Goal: Task Accomplishment & Management: Manage account settings

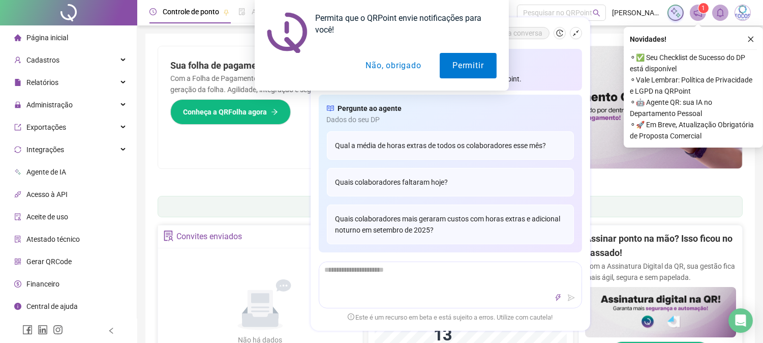
click at [400, 61] on button "Não, obrigado" at bounding box center [393, 65] width 81 height 25
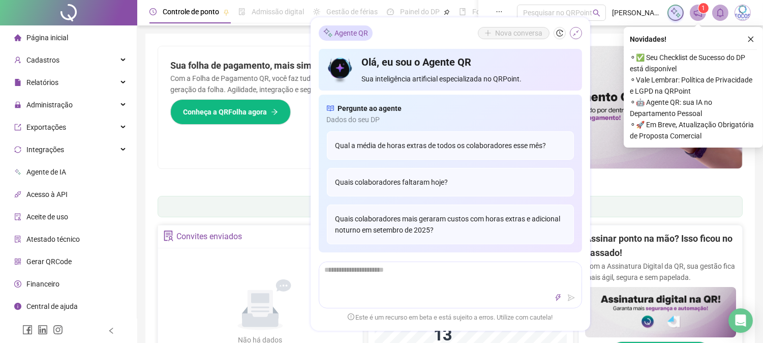
click at [576, 33] on icon "shrink" at bounding box center [575, 32] width 7 height 7
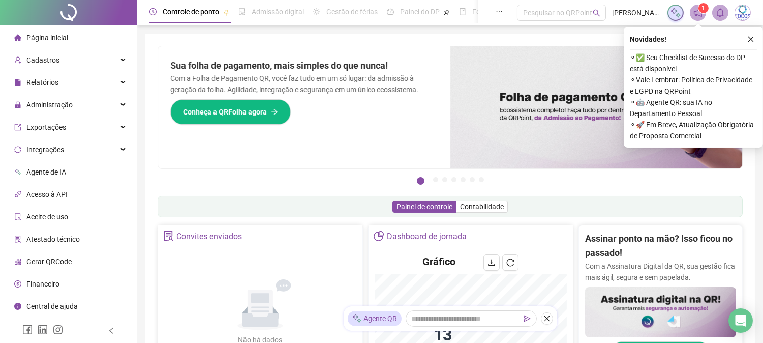
click at [748, 36] on icon "close" at bounding box center [750, 39] width 7 height 7
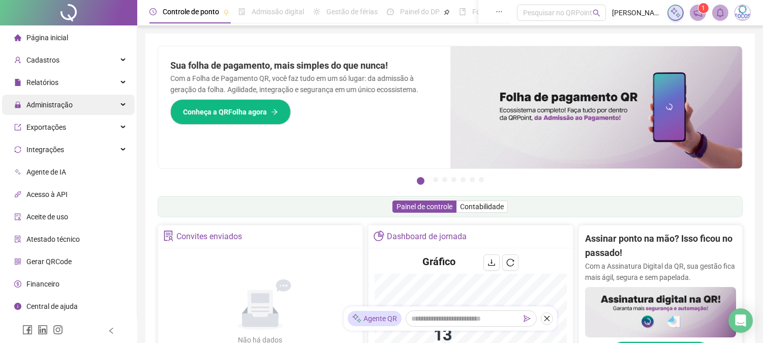
click at [93, 108] on div "Administração" at bounding box center [68, 105] width 133 height 20
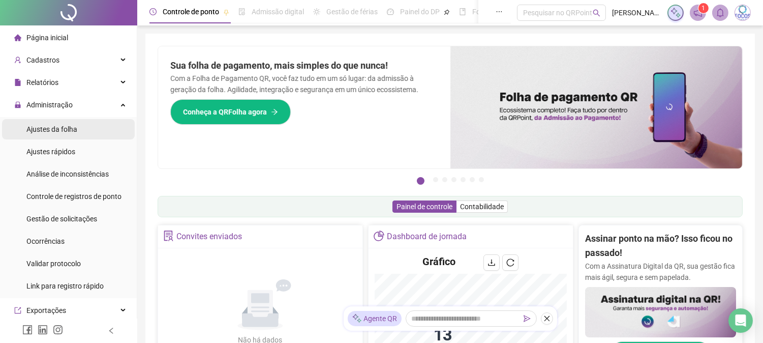
click at [86, 126] on li "Ajustes da folha" at bounding box center [68, 129] width 133 height 20
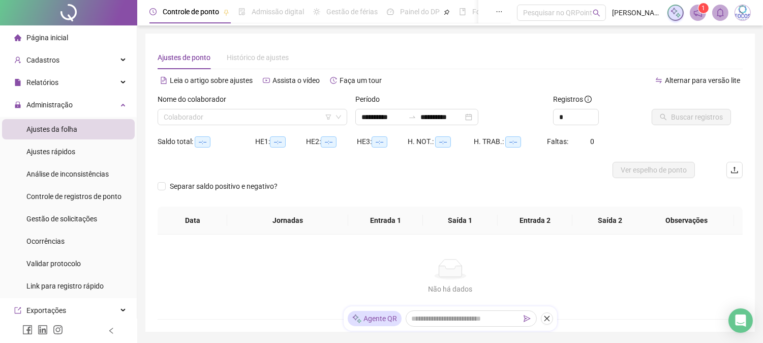
type input "**********"
click at [282, 114] on input "search" at bounding box center [248, 116] width 168 height 15
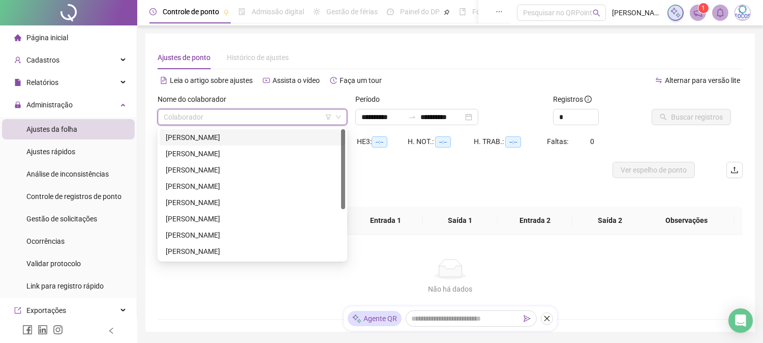
click at [249, 135] on div "[PERSON_NAME]" at bounding box center [252, 137] width 173 height 11
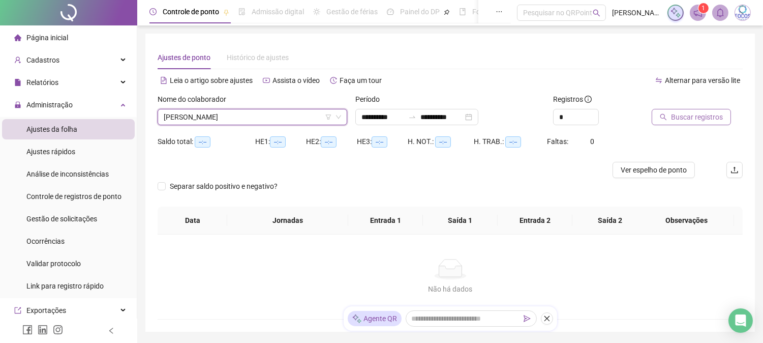
click at [685, 120] on span "Buscar registros" at bounding box center [697, 116] width 52 height 11
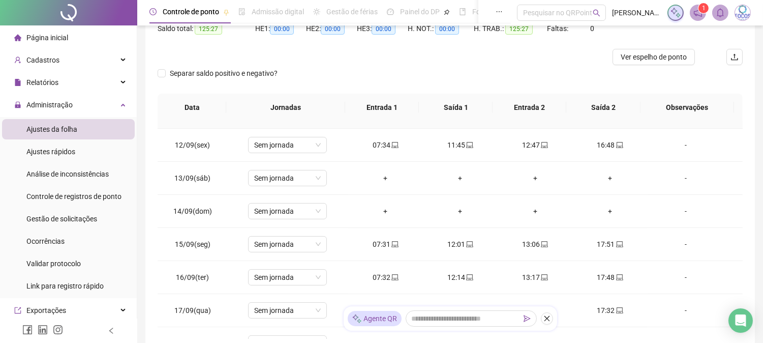
scroll to position [378, 0]
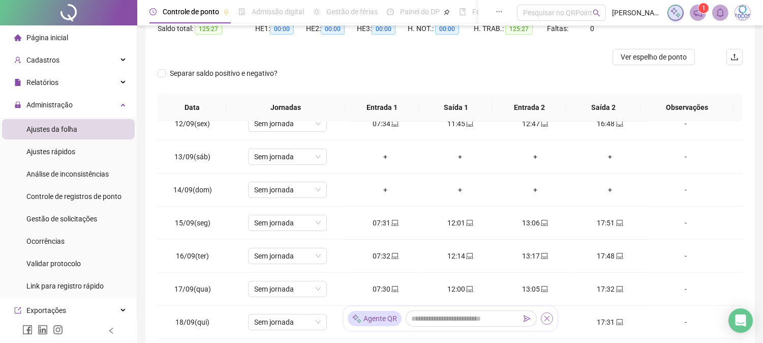
click at [545, 320] on icon "close" at bounding box center [547, 319] width 6 height 6
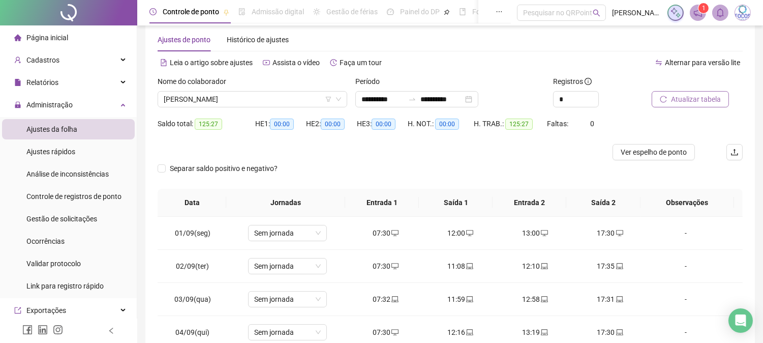
scroll to position [0, 0]
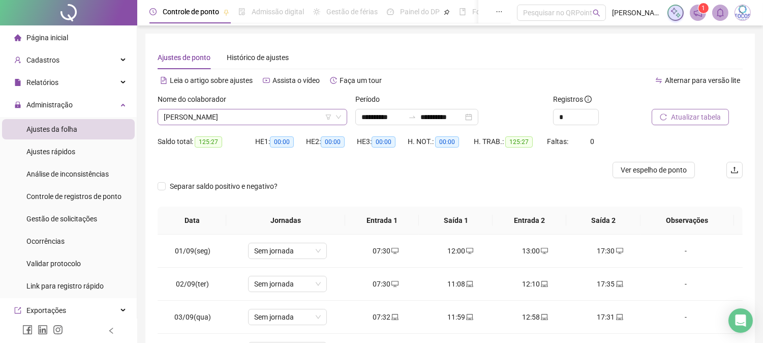
click at [248, 117] on span "[PERSON_NAME]" at bounding box center [252, 116] width 177 height 15
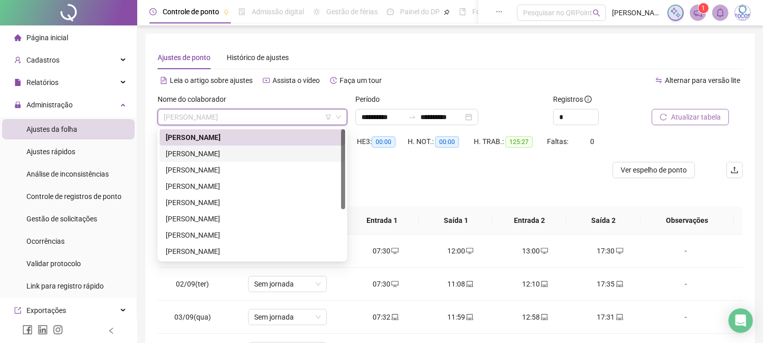
click at [230, 148] on div "[PERSON_NAME]" at bounding box center [252, 153] width 173 height 11
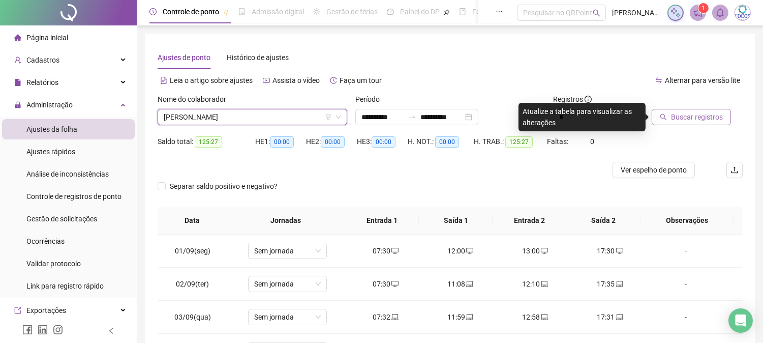
click at [687, 115] on span "Buscar registros" at bounding box center [697, 116] width 52 height 11
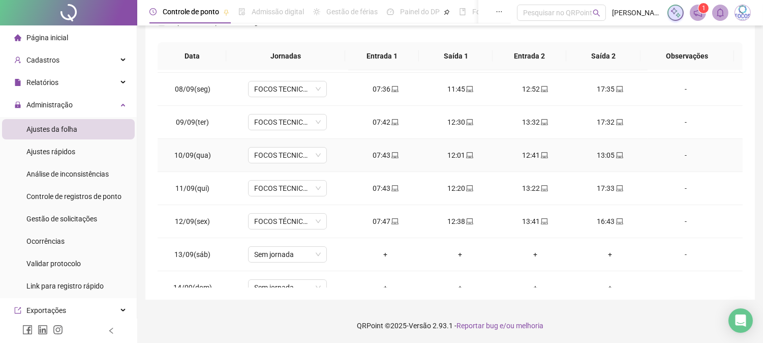
scroll to position [209, 0]
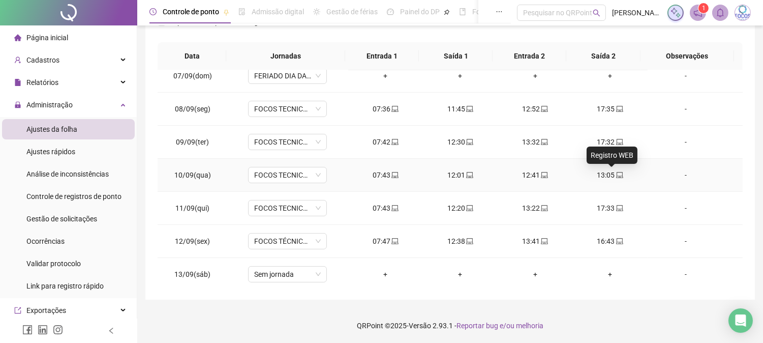
drag, startPoint x: 610, startPoint y: 178, endPoint x: 619, endPoint y: 175, distance: 9.2
click at [619, 175] on div "13:05" at bounding box center [609, 174] width 58 height 11
click at [608, 175] on div "**********" at bounding box center [381, 171] width 763 height 343
click at [605, 175] on div "13:05" at bounding box center [609, 174] width 58 height 11
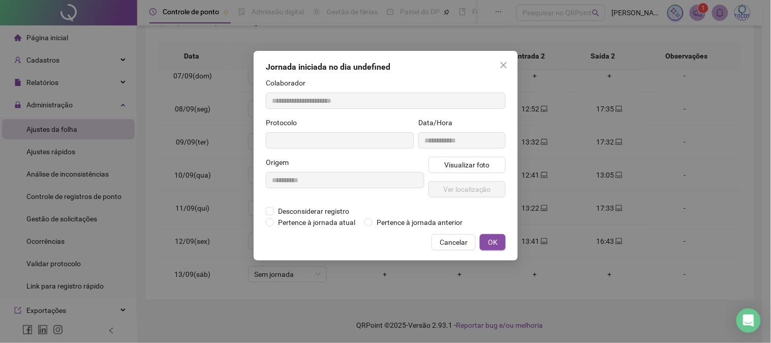
type input "**********"
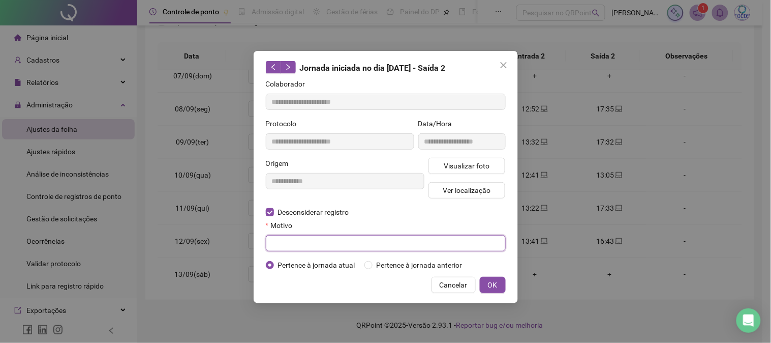
click at [351, 245] on input "text" at bounding box center [386, 243] width 240 height 16
type input "**********"
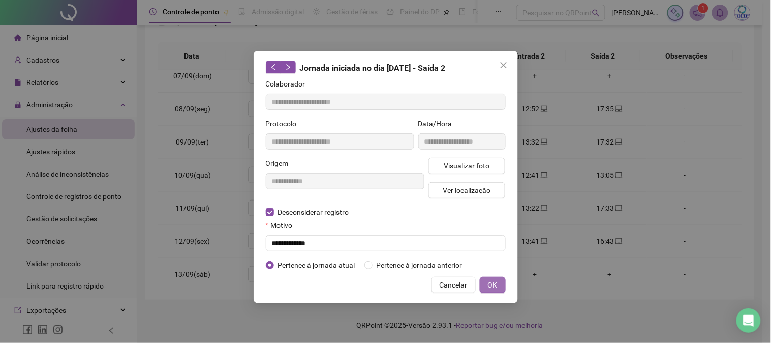
click at [494, 285] on span "OK" at bounding box center [493, 284] width 10 height 11
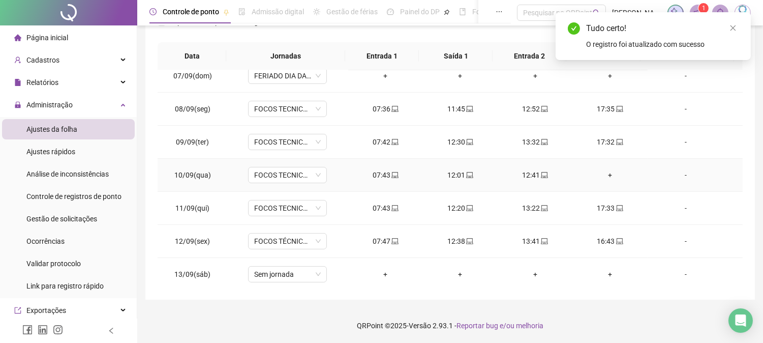
click at [604, 175] on div "+" at bounding box center [609, 174] width 58 height 11
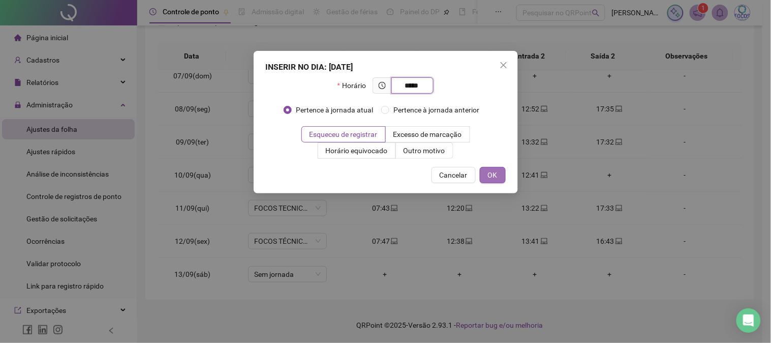
type input "*****"
click at [493, 175] on span "OK" at bounding box center [493, 174] width 10 height 11
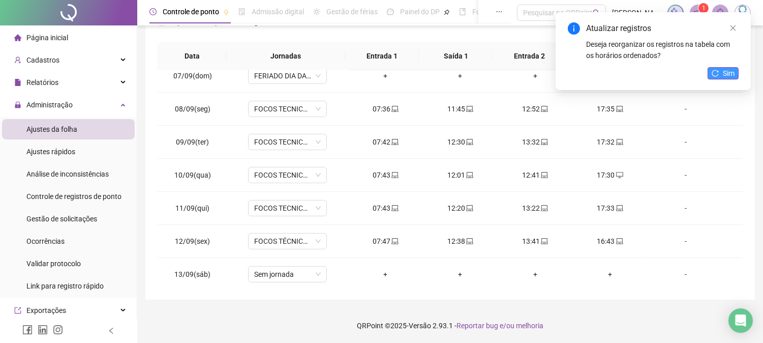
click at [723, 72] on span "Sim" at bounding box center [729, 73] width 12 height 11
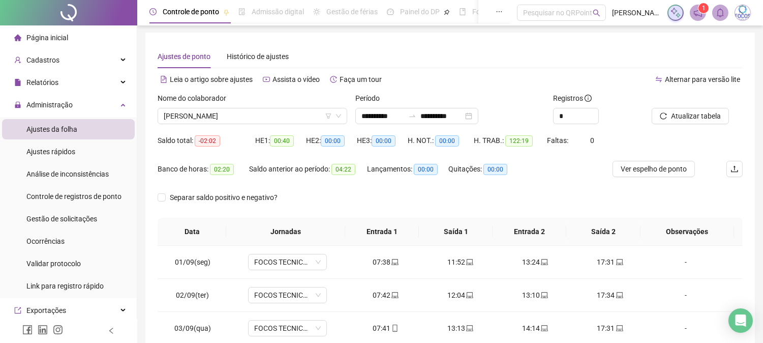
scroll to position [0, 0]
click at [222, 116] on span "[PERSON_NAME]" at bounding box center [252, 116] width 177 height 15
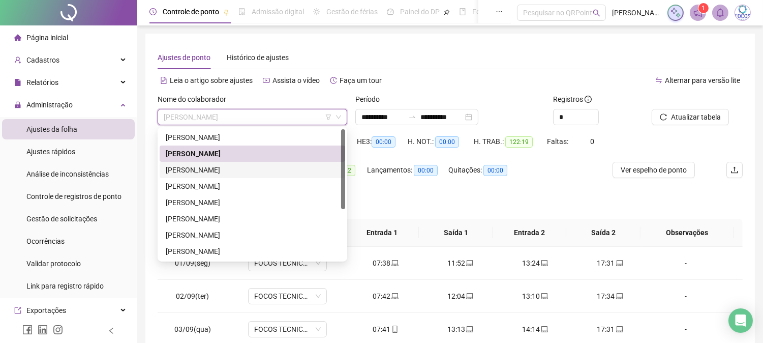
click at [235, 171] on div "[PERSON_NAME]" at bounding box center [252, 169] width 173 height 11
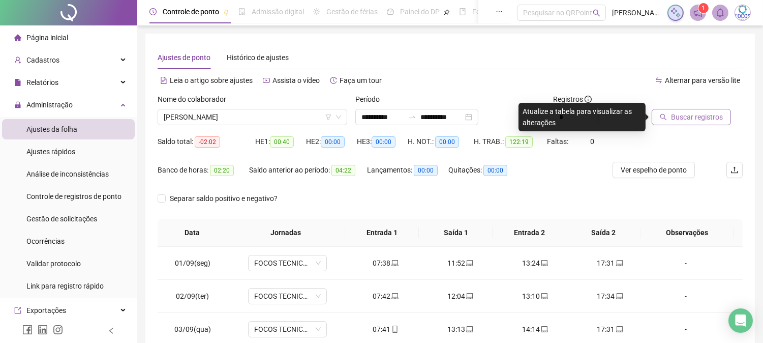
click at [692, 119] on span "Buscar registros" at bounding box center [697, 116] width 52 height 11
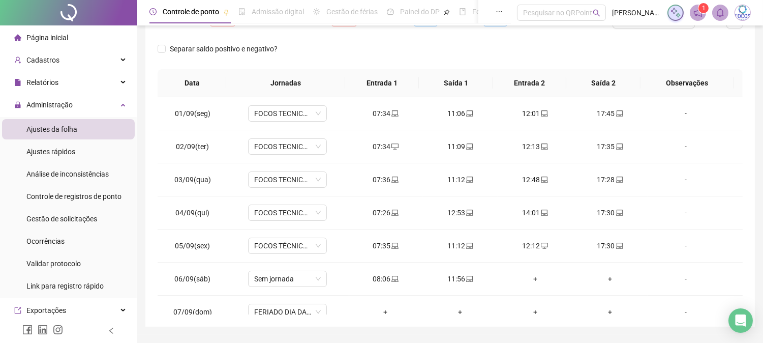
scroll to position [169, 0]
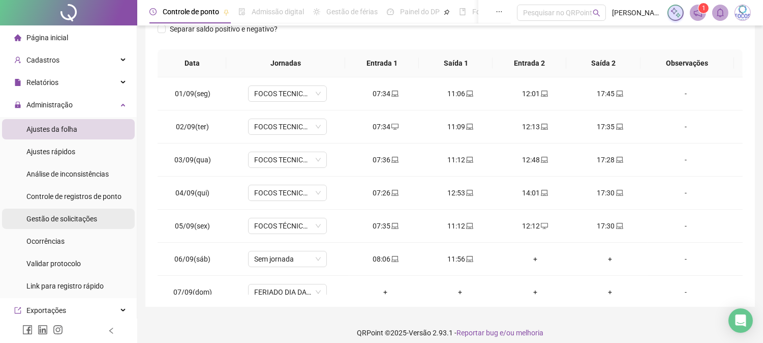
click at [85, 217] on span "Gestão de solicitações" at bounding box center [61, 218] width 71 height 8
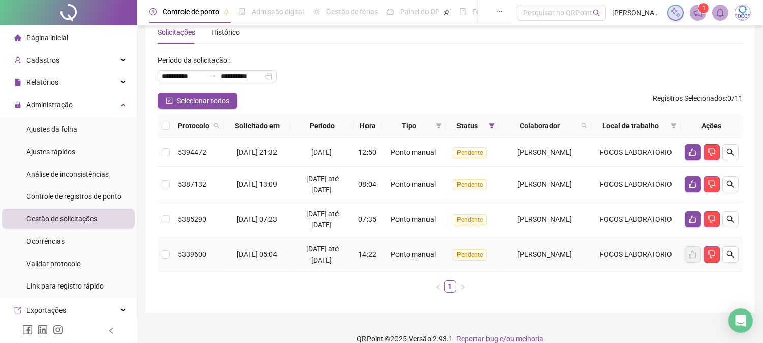
scroll to position [39, 0]
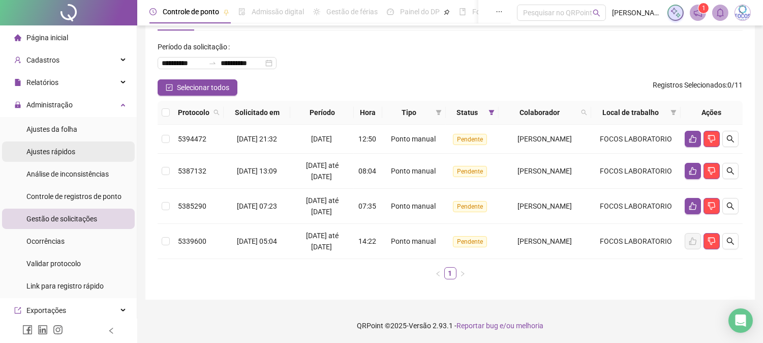
click at [94, 155] on li "Ajustes rápidos" at bounding box center [68, 151] width 133 height 20
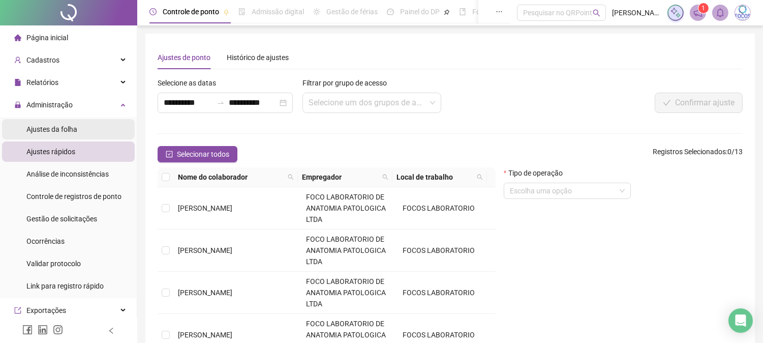
click at [77, 130] on li "Ajustes da folha" at bounding box center [68, 129] width 133 height 20
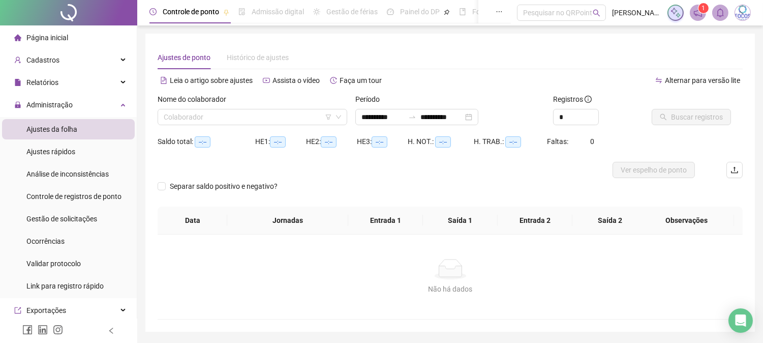
type input "**********"
click at [296, 118] on input "search" at bounding box center [248, 116] width 168 height 15
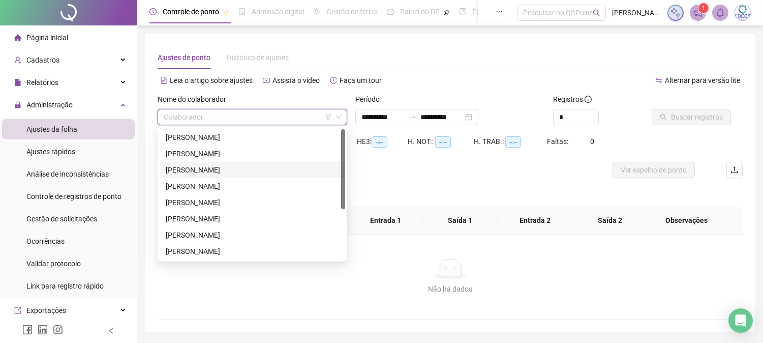
click at [260, 170] on div "[PERSON_NAME]" at bounding box center [252, 169] width 173 height 11
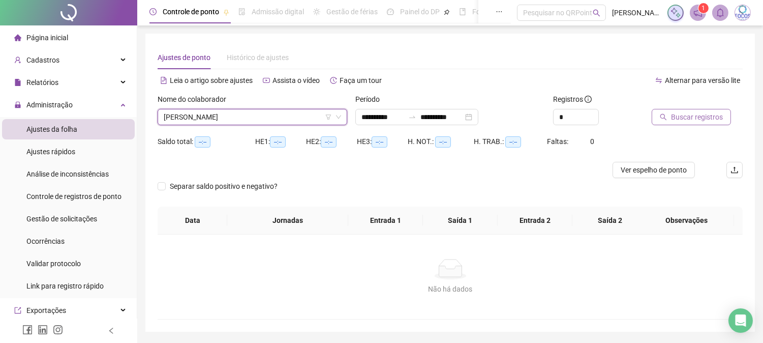
click at [691, 115] on span "Buscar registros" at bounding box center [697, 116] width 52 height 11
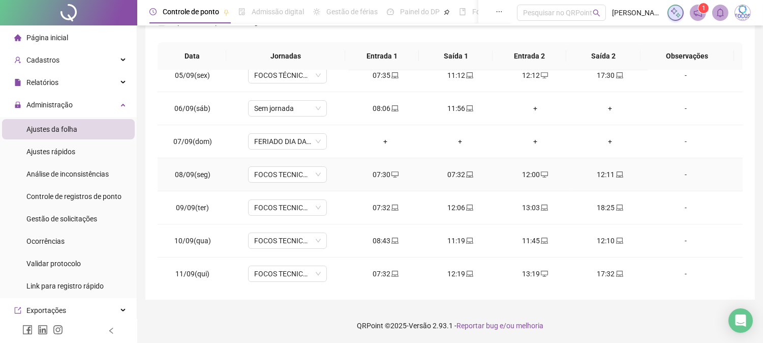
scroll to position [169, 0]
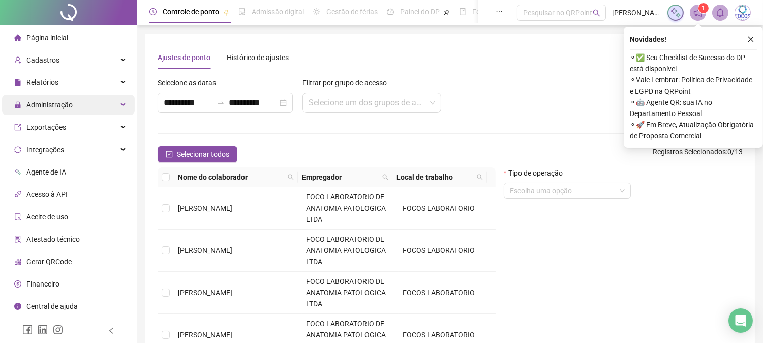
click at [100, 105] on div "Administração" at bounding box center [68, 105] width 133 height 20
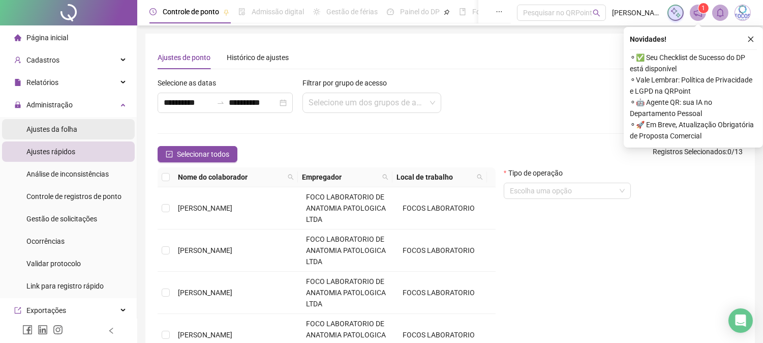
click at [89, 130] on li "Ajustes da folha" at bounding box center [68, 129] width 133 height 20
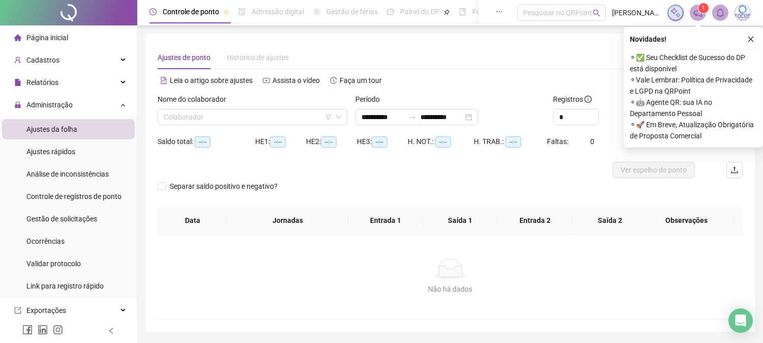
type input "**********"
click at [307, 110] on input "search" at bounding box center [248, 116] width 168 height 15
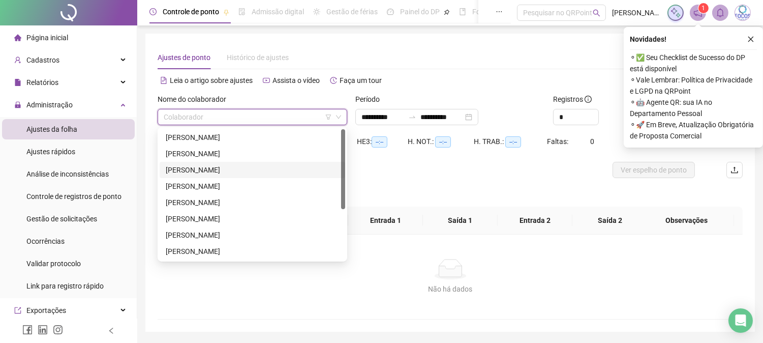
click at [260, 169] on div "[PERSON_NAME]" at bounding box center [252, 169] width 173 height 11
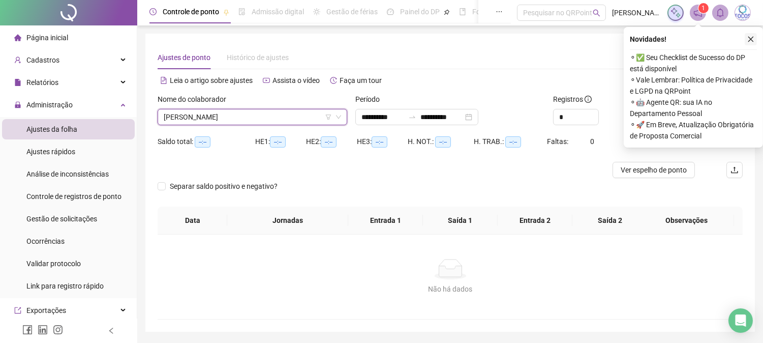
click at [752, 39] on icon "close" at bounding box center [750, 39] width 7 height 7
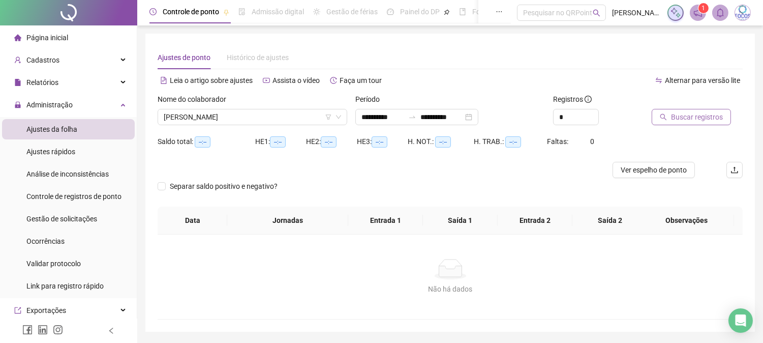
click at [698, 112] on span "Buscar registros" at bounding box center [697, 116] width 52 height 11
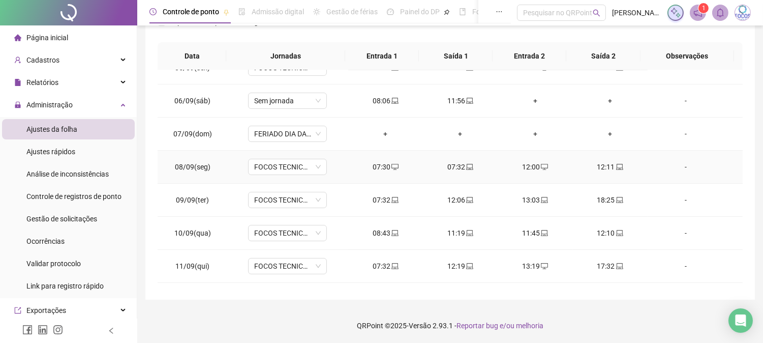
scroll to position [169, 0]
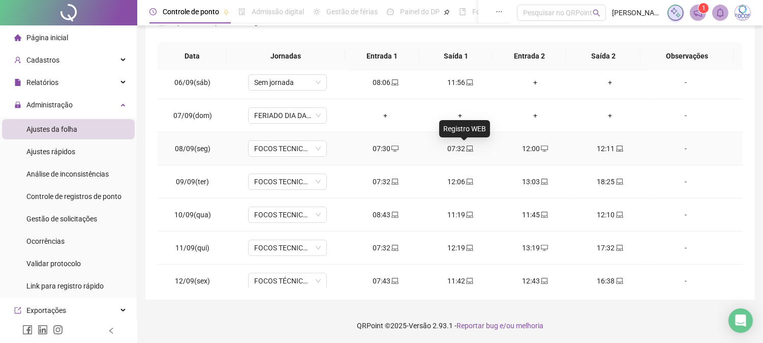
click at [466, 149] on icon "laptop" at bounding box center [469, 148] width 7 height 7
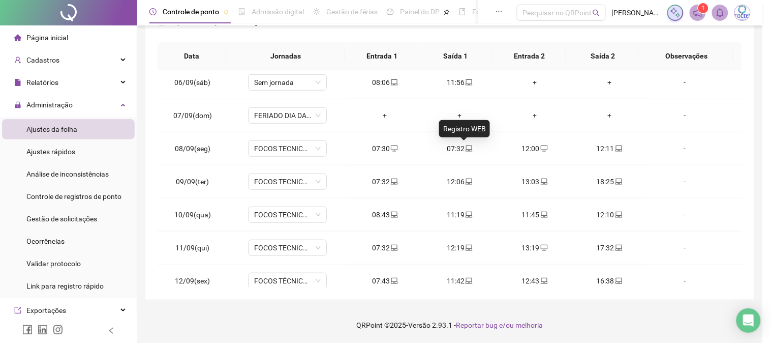
type input "**********"
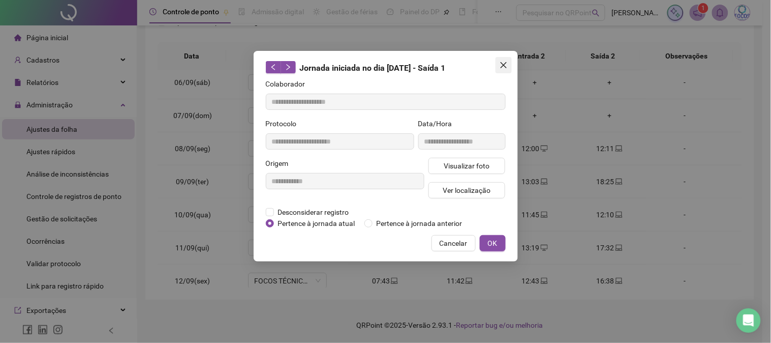
click at [505, 67] on icon "close" at bounding box center [504, 65] width 8 height 8
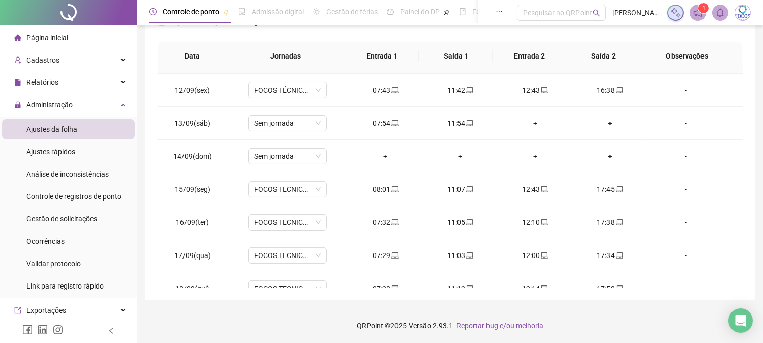
scroll to position [378, 0]
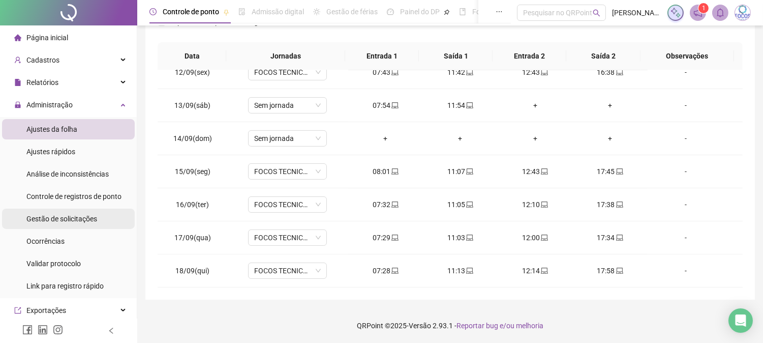
click at [70, 220] on span "Gestão de solicitações" at bounding box center [61, 218] width 71 height 8
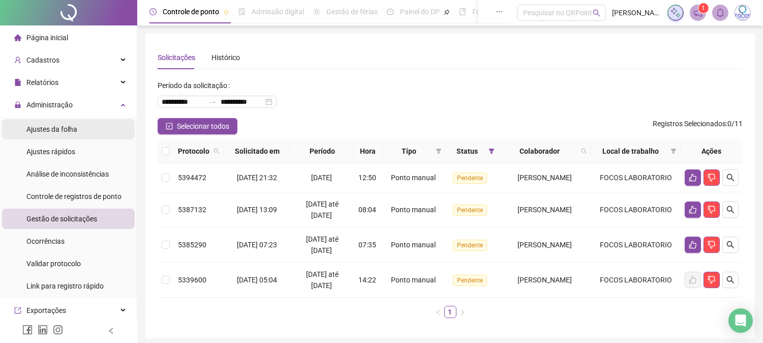
click at [78, 129] on li "Ajustes da folha" at bounding box center [68, 129] width 133 height 20
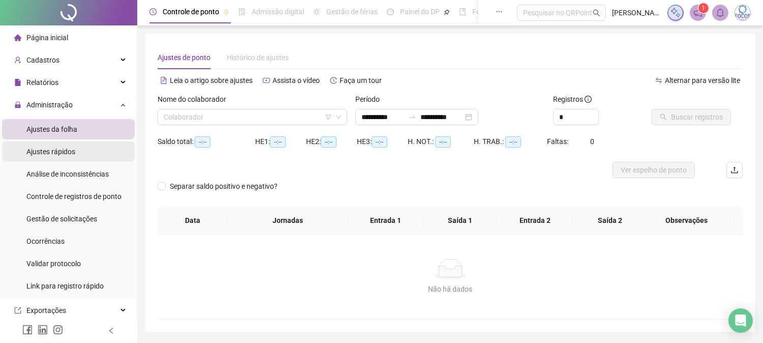
type input "**********"
click at [336, 116] on icon "down" at bounding box center [338, 117] width 6 height 6
click at [336, 117] on icon "down" at bounding box center [338, 117] width 6 height 6
click at [266, 114] on input "search" at bounding box center [248, 116] width 168 height 15
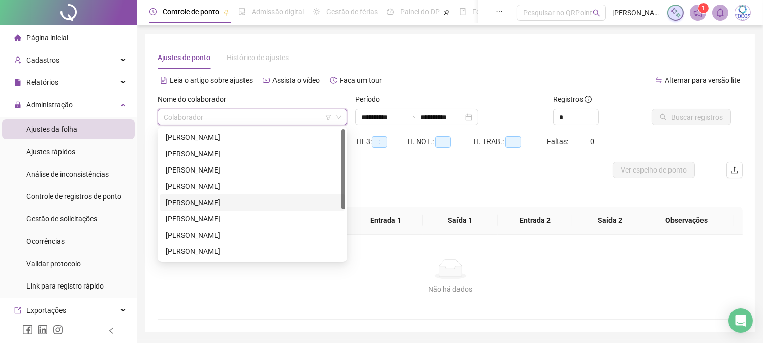
click at [227, 199] on div "[PERSON_NAME]" at bounding box center [252, 202] width 173 height 11
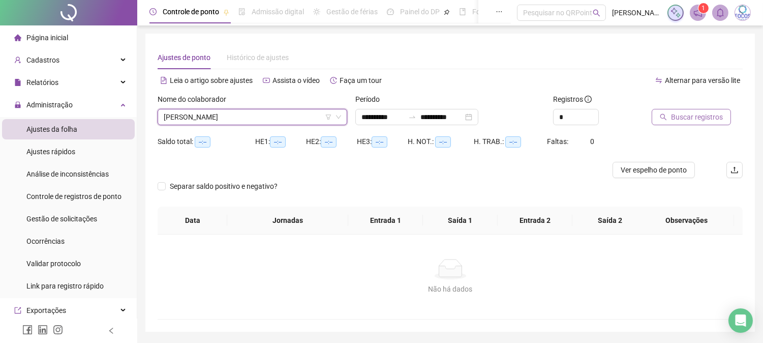
click at [667, 122] on button "Buscar registros" at bounding box center [691, 117] width 79 height 16
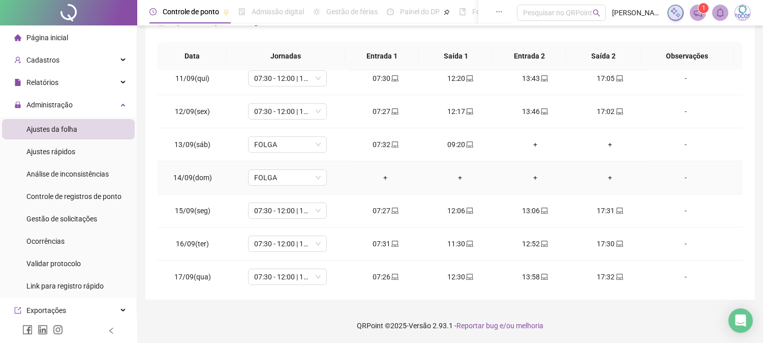
scroll to position [378, 0]
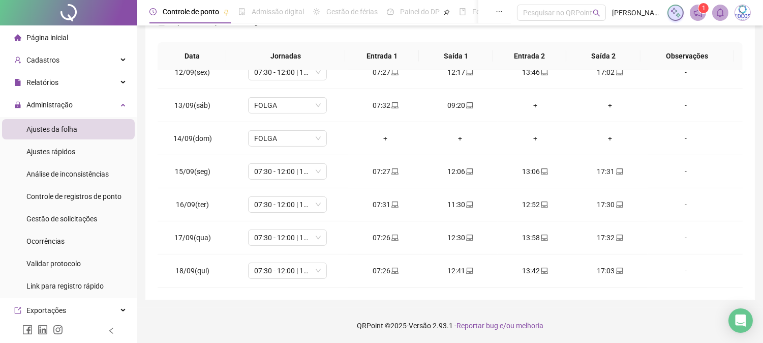
click at [59, 119] on div "Ajustes da folha" at bounding box center [51, 129] width 51 height 20
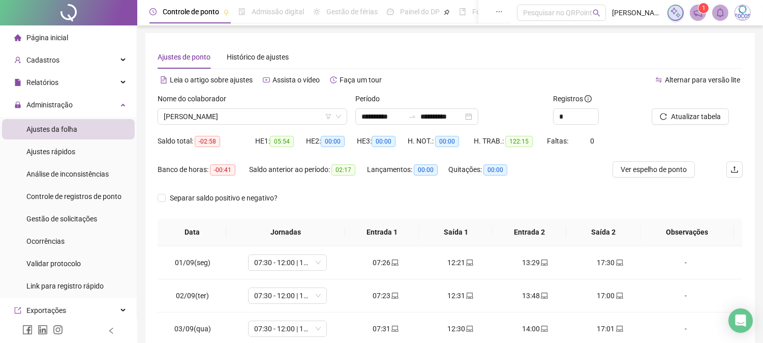
scroll to position [0, 0]
click at [282, 114] on span "[PERSON_NAME]" at bounding box center [252, 116] width 177 height 15
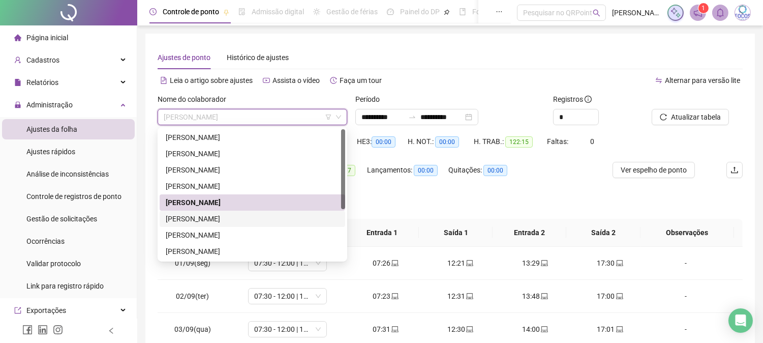
click at [276, 213] on div "[PERSON_NAME]" at bounding box center [252, 218] width 173 height 11
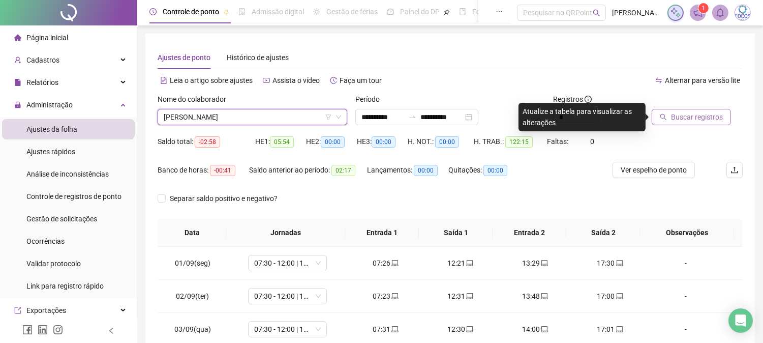
click at [699, 122] on button "Buscar registros" at bounding box center [691, 117] width 79 height 16
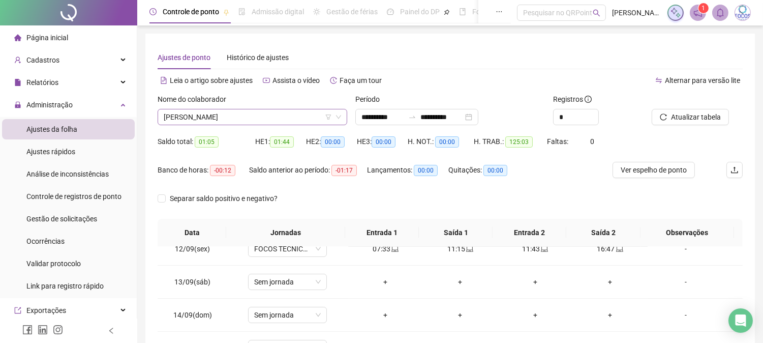
click at [303, 113] on span "[PERSON_NAME]" at bounding box center [252, 116] width 177 height 15
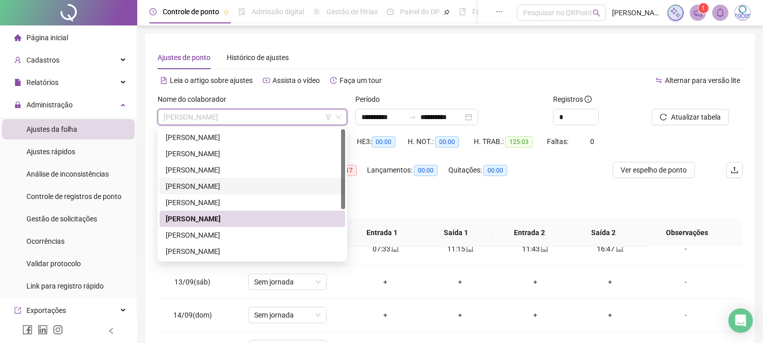
scroll to position [56, 0]
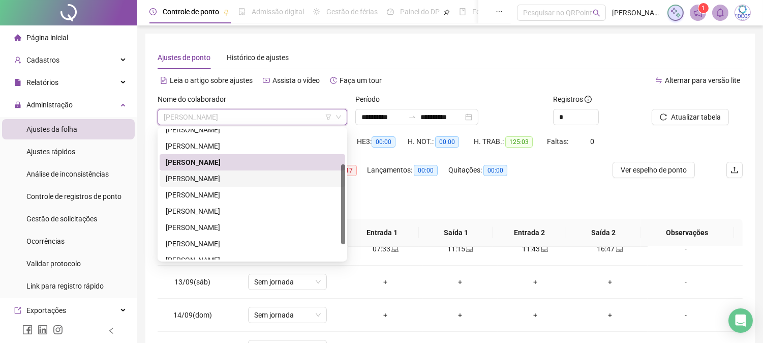
click at [260, 177] on div "[PERSON_NAME]" at bounding box center [252, 178] width 173 height 11
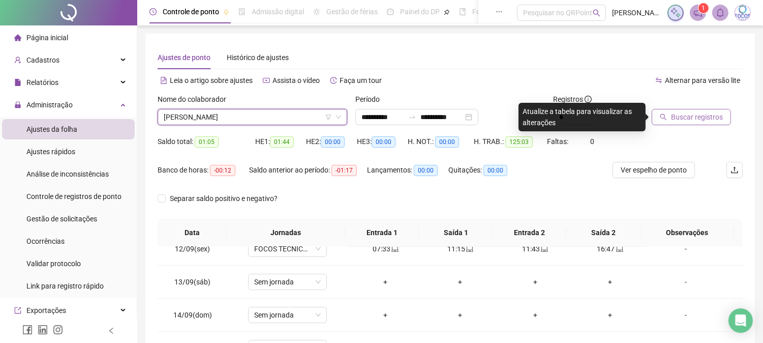
click at [672, 118] on span "Buscar registros" at bounding box center [697, 116] width 52 height 11
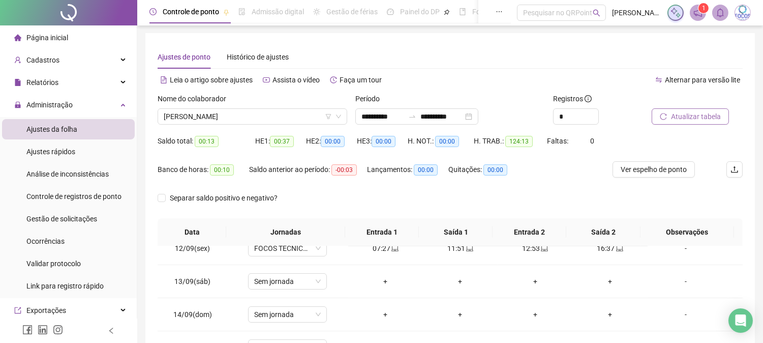
scroll to position [0, 0]
click at [308, 122] on span "[PERSON_NAME]" at bounding box center [252, 116] width 177 height 15
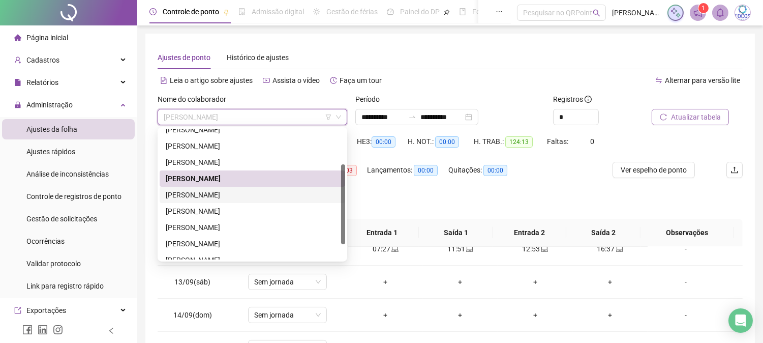
click at [242, 194] on div "[PERSON_NAME]" at bounding box center [252, 194] width 173 height 11
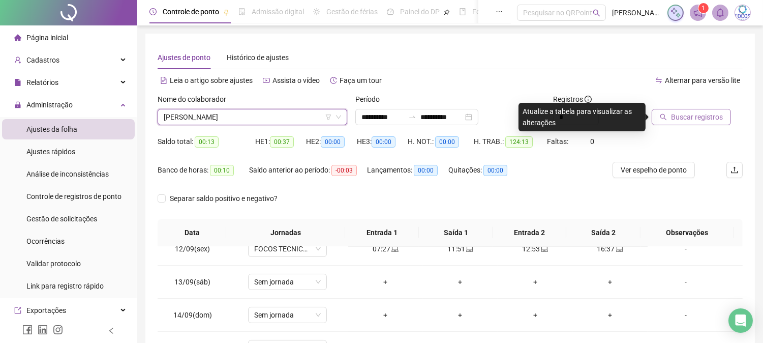
click at [668, 124] on button "Buscar registros" at bounding box center [691, 117] width 79 height 16
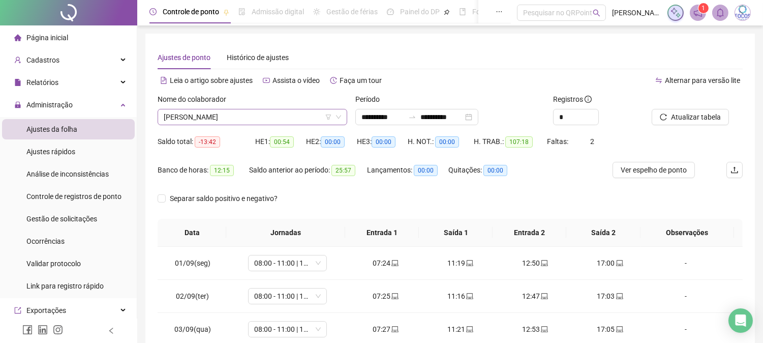
click at [296, 118] on span "[PERSON_NAME]" at bounding box center [252, 116] width 177 height 15
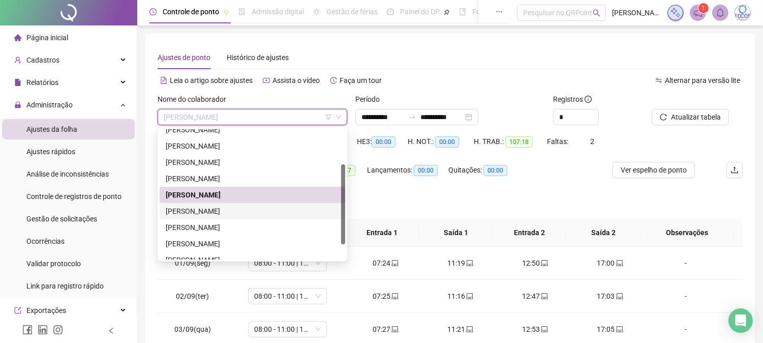
click at [255, 210] on div "[PERSON_NAME]" at bounding box center [252, 210] width 173 height 11
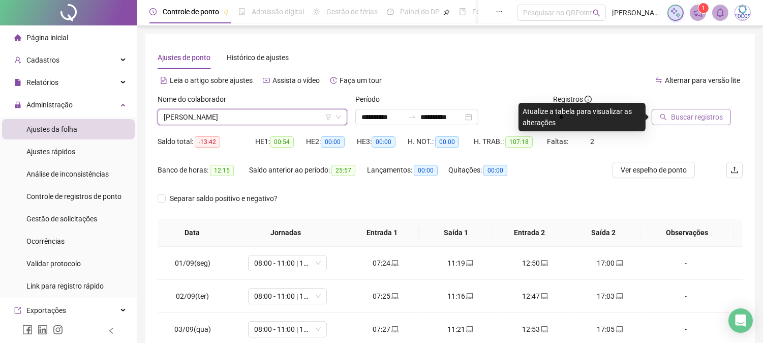
click at [676, 118] on span "Buscar registros" at bounding box center [697, 116] width 52 height 11
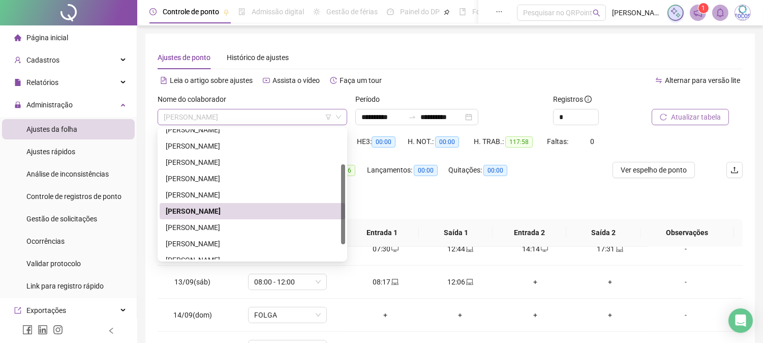
click at [316, 118] on span "[PERSON_NAME]" at bounding box center [252, 116] width 177 height 15
click at [255, 224] on div "[PERSON_NAME]" at bounding box center [252, 227] width 173 height 11
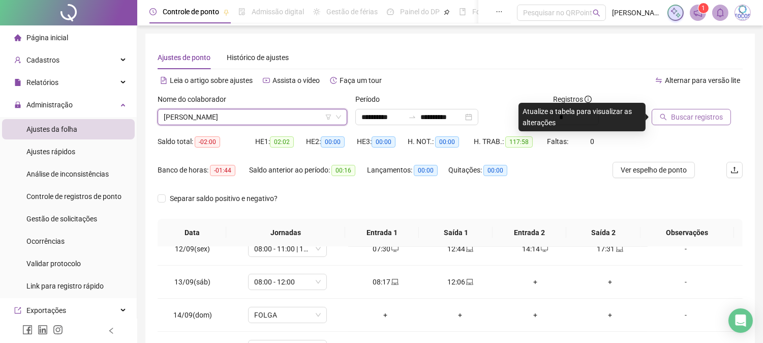
click at [678, 109] on button "Buscar registros" at bounding box center [691, 117] width 79 height 16
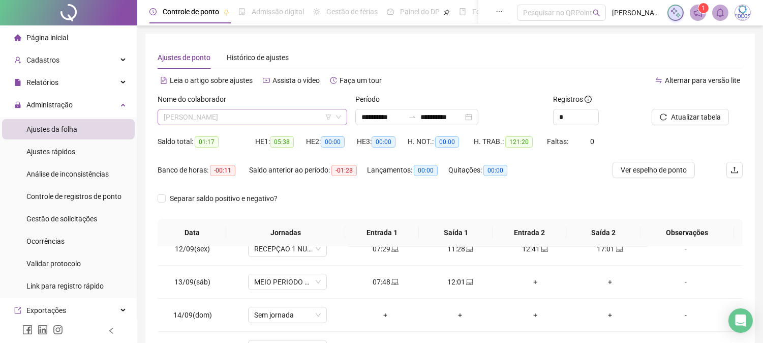
click at [303, 119] on span "[PERSON_NAME]" at bounding box center [252, 116] width 177 height 15
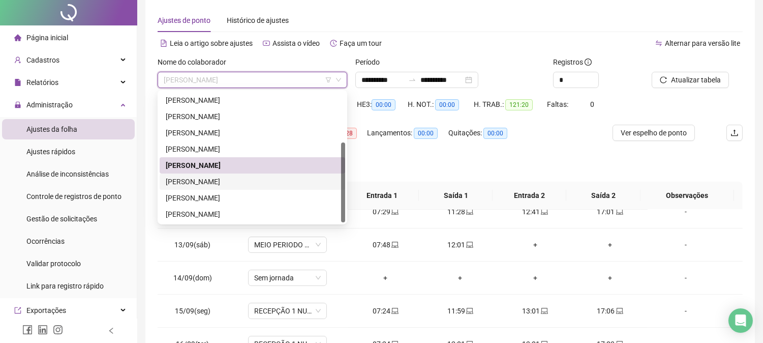
scroll to position [56, 0]
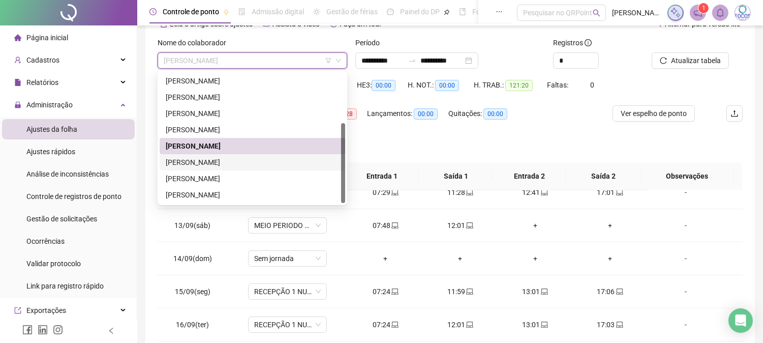
click at [259, 160] on div "[PERSON_NAME]" at bounding box center [252, 162] width 173 height 11
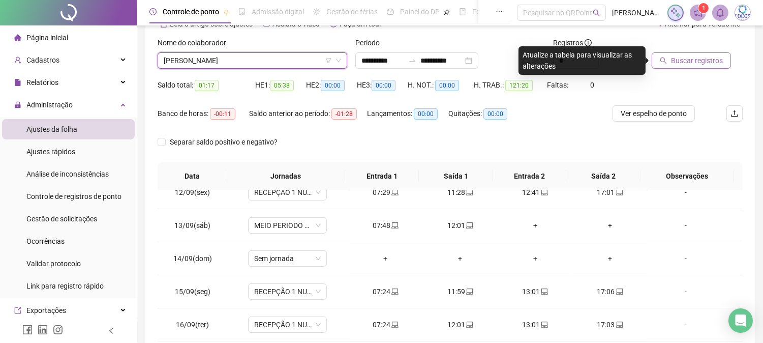
click at [687, 63] on span "Buscar registros" at bounding box center [697, 60] width 52 height 11
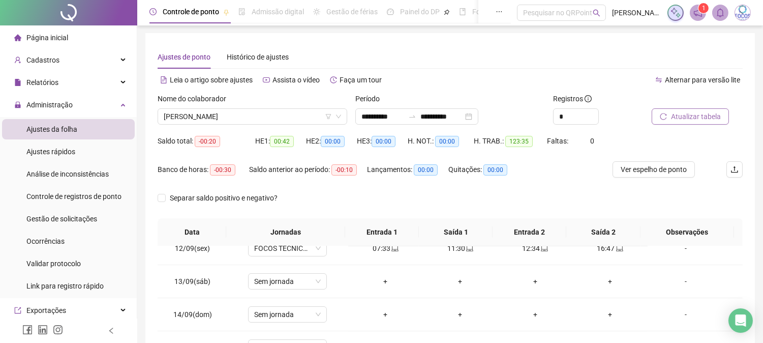
scroll to position [0, 0]
click at [307, 122] on span "[PERSON_NAME]" at bounding box center [252, 116] width 177 height 15
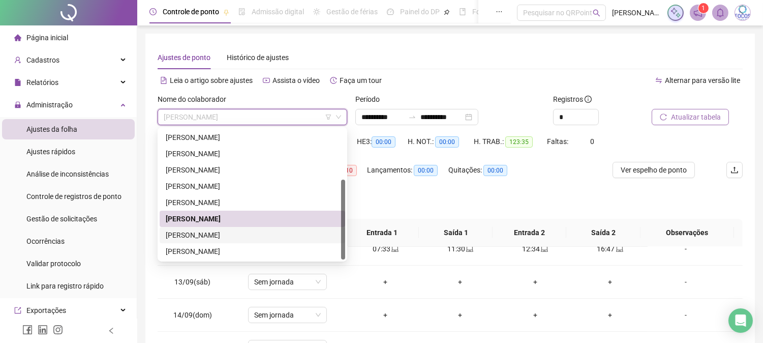
click at [248, 229] on div "[PERSON_NAME]" at bounding box center [252, 234] width 173 height 11
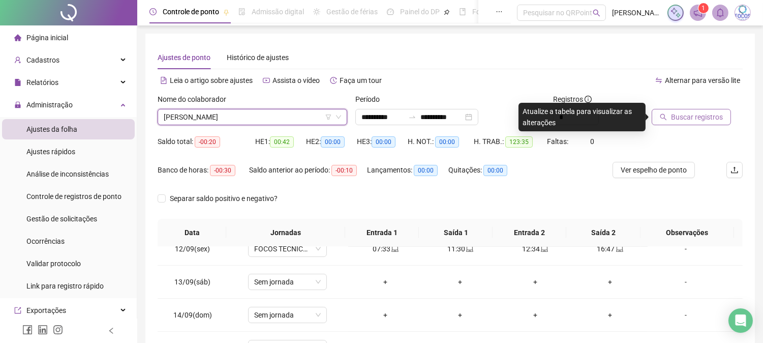
click at [697, 120] on span "Buscar registros" at bounding box center [697, 116] width 52 height 11
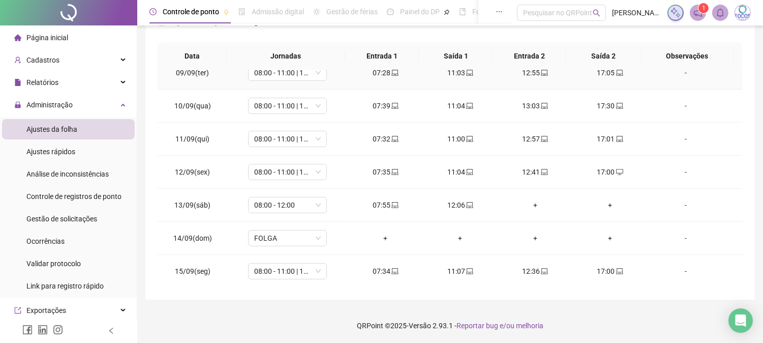
scroll to position [378, 0]
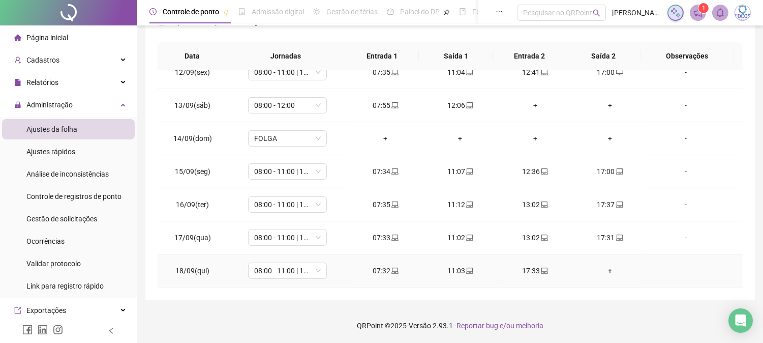
click at [604, 271] on div "+" at bounding box center [609, 270] width 58 height 11
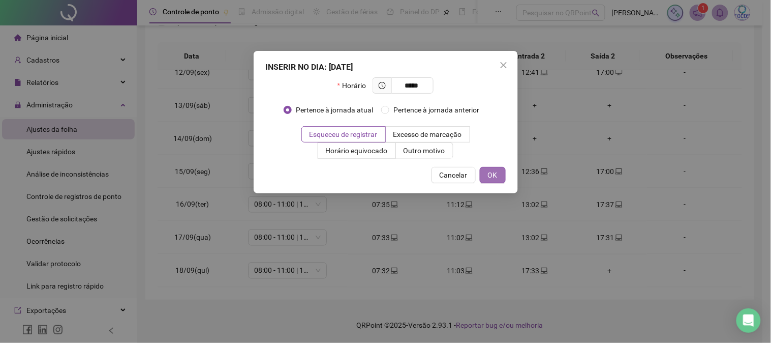
type input "*****"
click at [492, 174] on span "OK" at bounding box center [493, 174] width 10 height 11
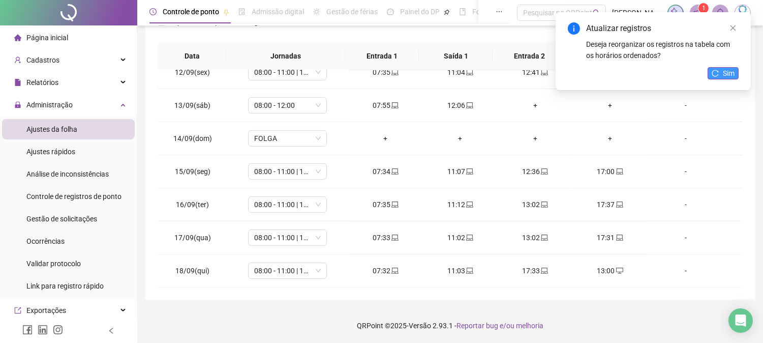
click at [730, 70] on span "Sim" at bounding box center [729, 73] width 12 height 11
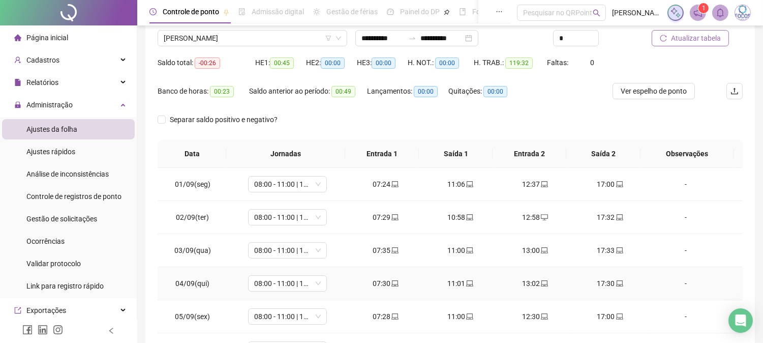
scroll to position [7, 0]
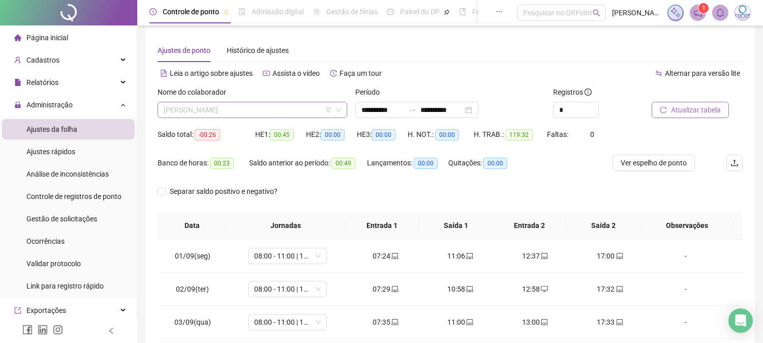
click at [305, 109] on span "[PERSON_NAME]" at bounding box center [252, 109] width 177 height 15
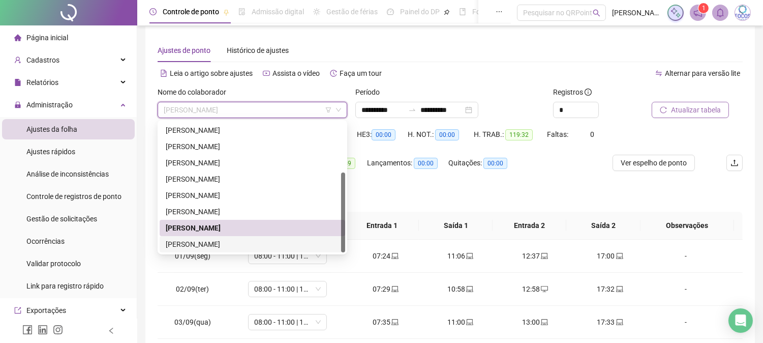
click at [243, 241] on div "[PERSON_NAME]" at bounding box center [252, 243] width 173 height 11
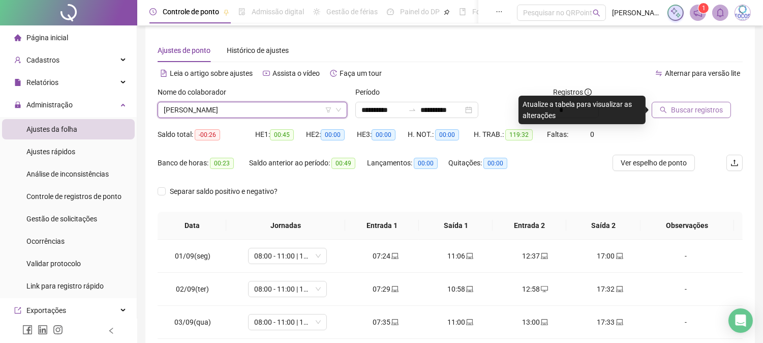
click at [695, 108] on span "Buscar registros" at bounding box center [697, 109] width 52 height 11
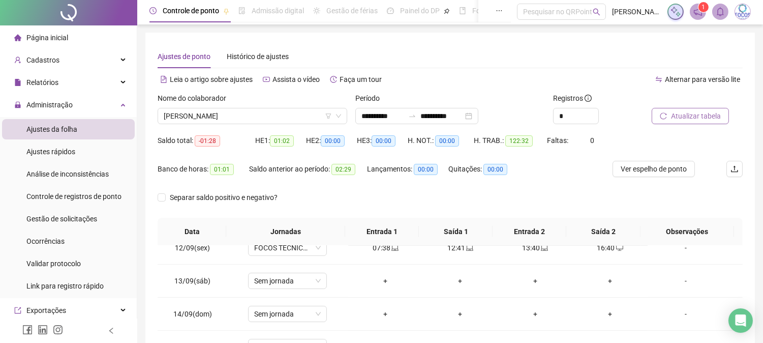
scroll to position [0, 0]
click at [322, 115] on span "[PERSON_NAME]" at bounding box center [252, 116] width 177 height 15
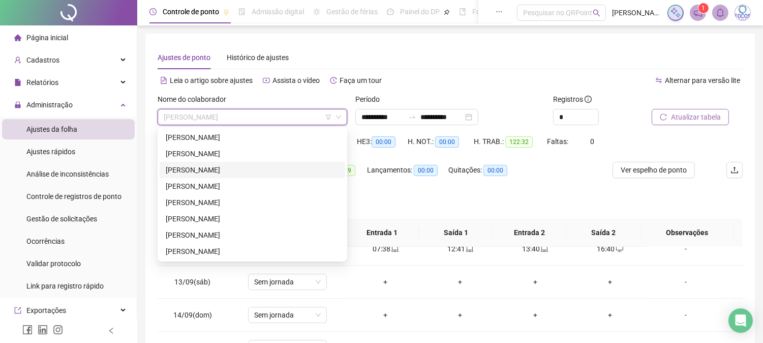
click at [251, 168] on div "[PERSON_NAME]" at bounding box center [252, 169] width 173 height 11
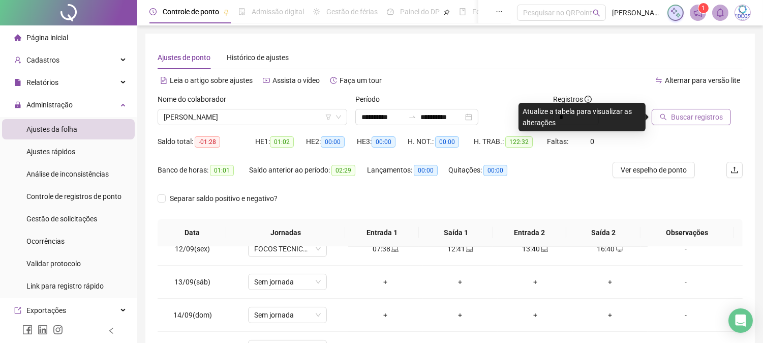
click at [693, 122] on button "Buscar registros" at bounding box center [691, 117] width 79 height 16
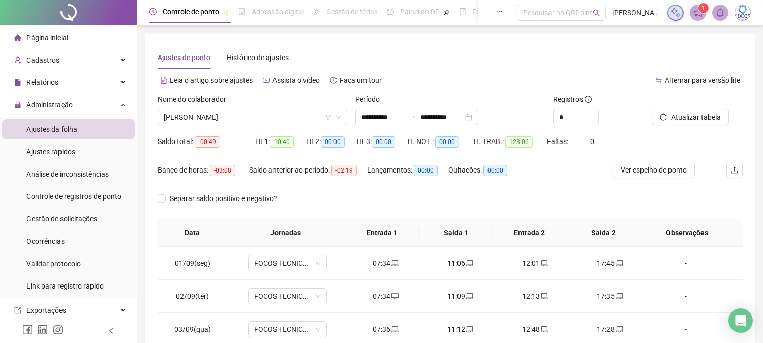
click at [735, 21] on header "Controle de ponto Admissão digital Gestão de férias Painel do DP Folha de pagam…" at bounding box center [450, 12] width 626 height 25
click at [739, 17] on img at bounding box center [742, 12] width 15 height 15
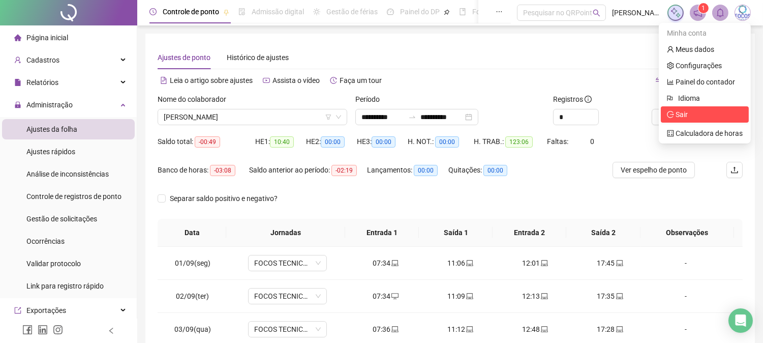
click at [690, 117] on span "Sair" at bounding box center [705, 114] width 76 height 11
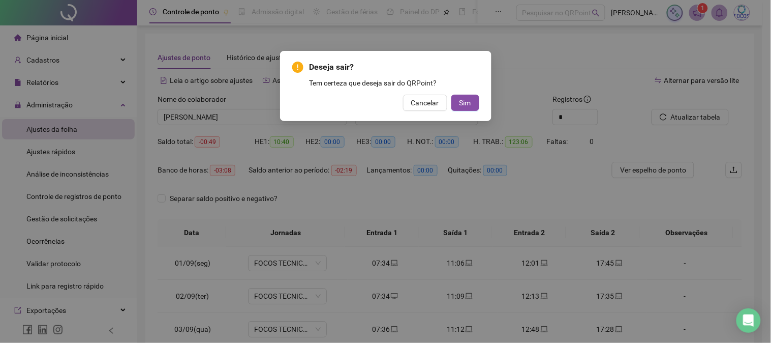
drag, startPoint x: 430, startPoint y: 101, endPoint x: 381, endPoint y: 113, distance: 50.4
click at [429, 100] on span "Cancelar" at bounding box center [425, 102] width 28 height 11
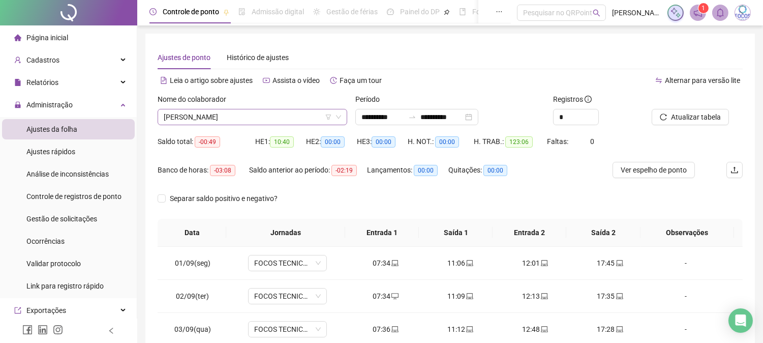
click at [219, 113] on span "[PERSON_NAME]" at bounding box center [252, 116] width 177 height 15
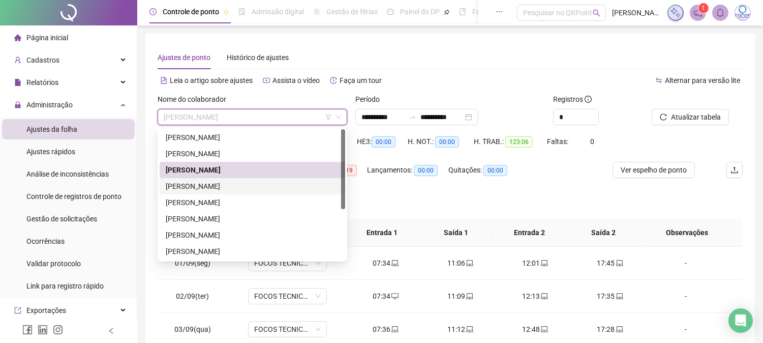
click at [247, 186] on div "[PERSON_NAME]" at bounding box center [252, 185] width 173 height 11
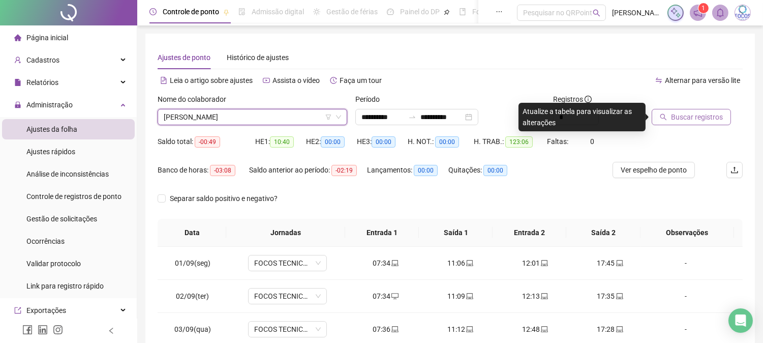
click at [666, 118] on icon "search" at bounding box center [663, 116] width 7 height 7
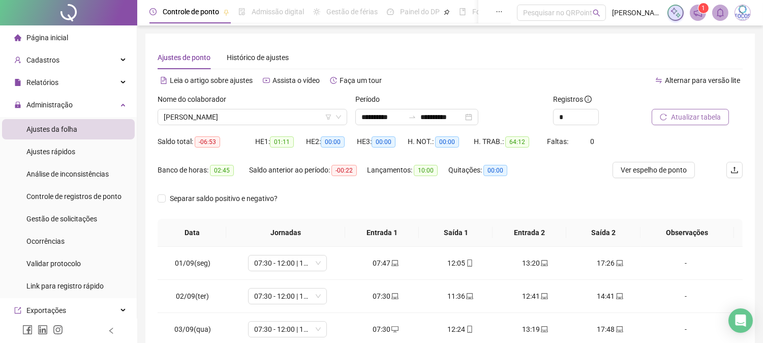
click at [741, 18] on img at bounding box center [742, 12] width 15 height 15
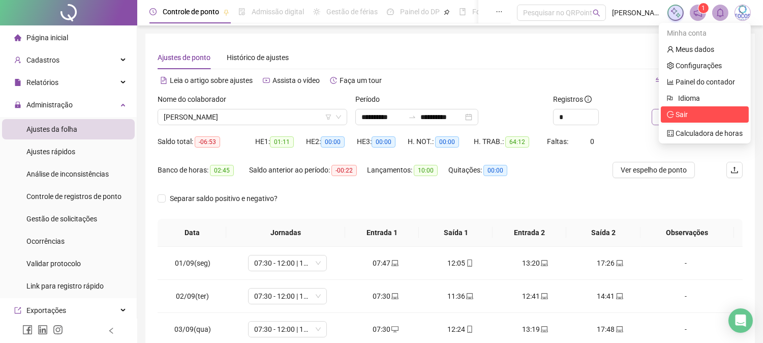
click at [689, 115] on span "Sair" at bounding box center [705, 114] width 76 height 11
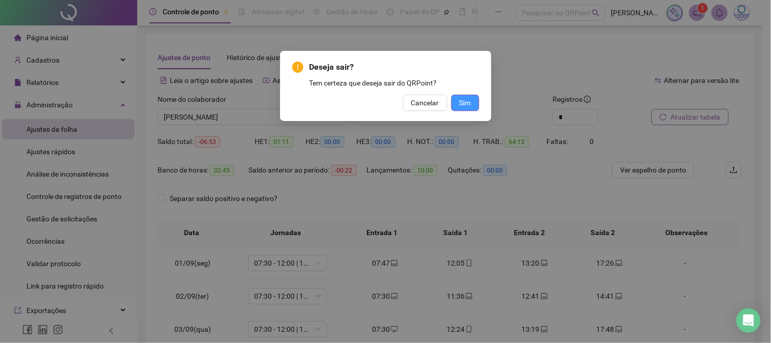
click at [465, 100] on span "Sim" at bounding box center [465, 102] width 12 height 11
